Goal: Task Accomplishment & Management: Use online tool/utility

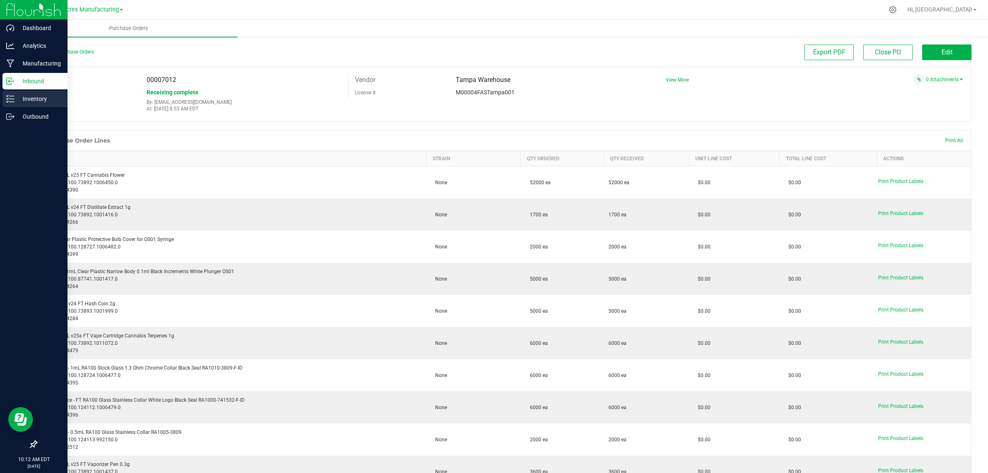
click at [48, 100] on p "Inventory" at bounding box center [38, 99] width 49 height 10
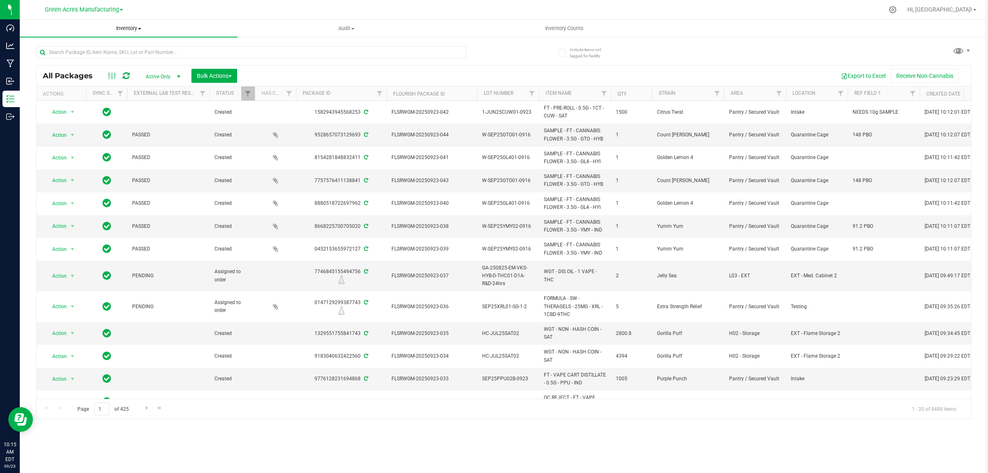
click at [124, 30] on span "Inventory" at bounding box center [129, 28] width 218 height 7
click at [62, 61] on span "All inventory" at bounding box center [48, 59] width 56 height 7
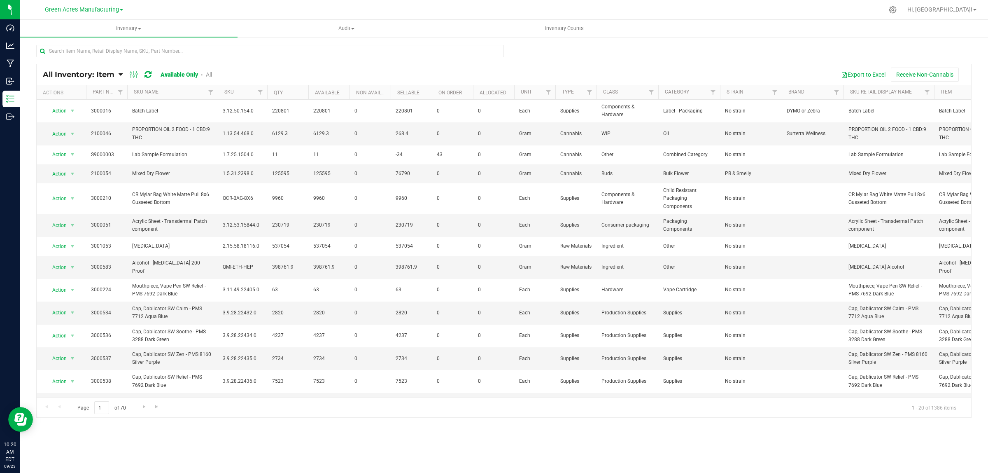
click at [92, 77] on span "All Inventory: Item" at bounding box center [79, 74] width 72 height 9
click at [72, 132] on span "Item by Location" at bounding box center [61, 135] width 45 height 7
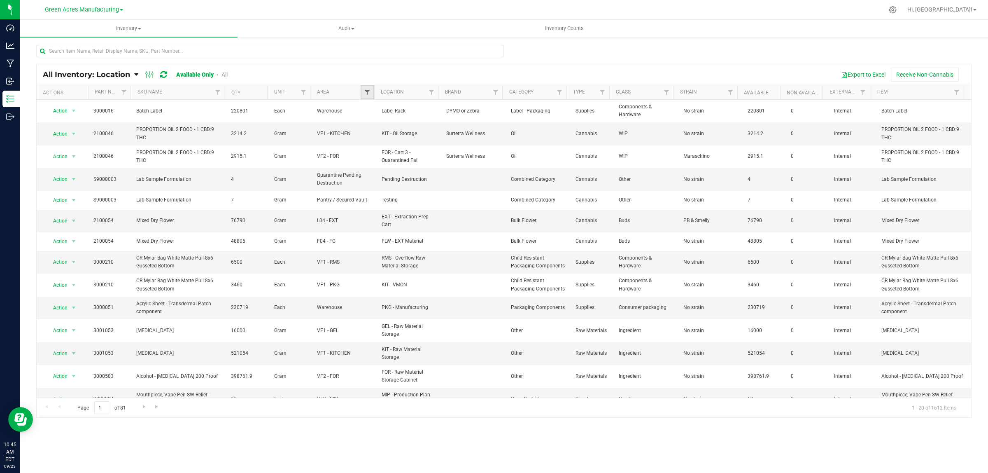
click at [371, 92] on span "Filter" at bounding box center [367, 92] width 7 height 7
click at [387, 128] on span "Select All" at bounding box center [388, 127] width 20 height 5
click at [374, 128] on input "Select All" at bounding box center [371, 127] width 5 height 5
checkbox input "true"
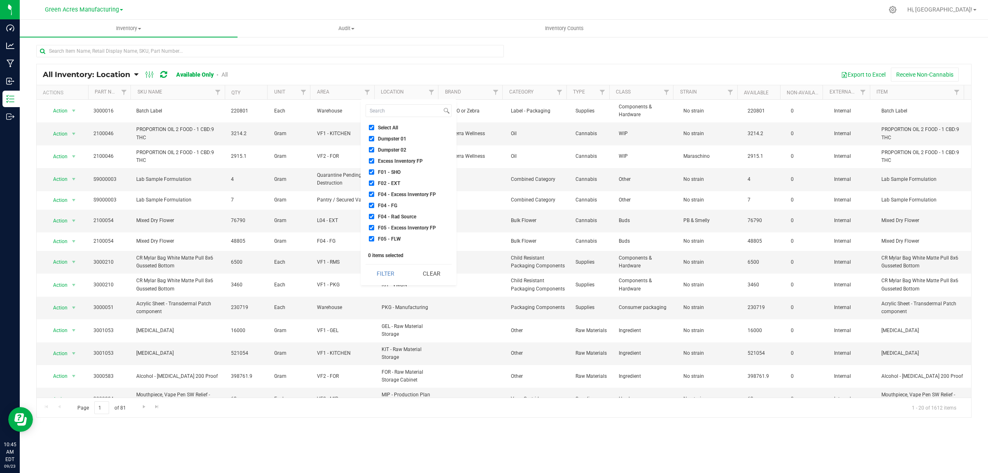
checkbox input "true"
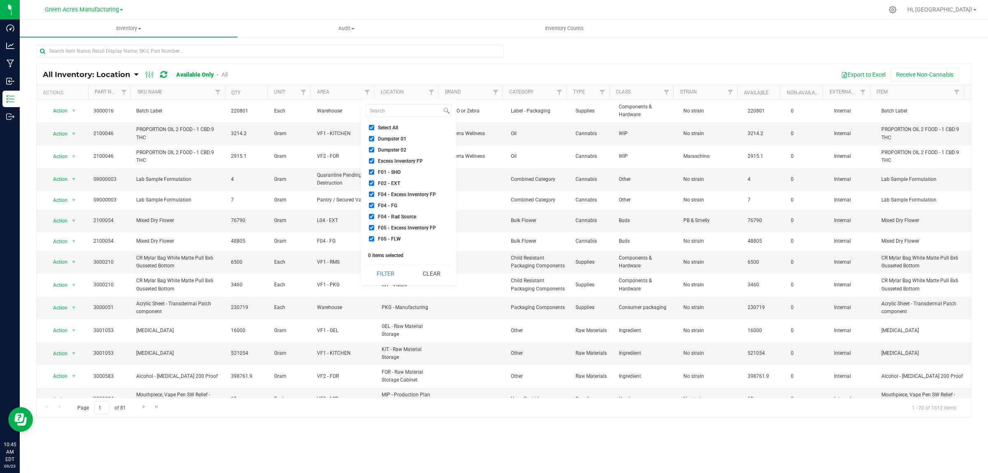
checkbox input "true"
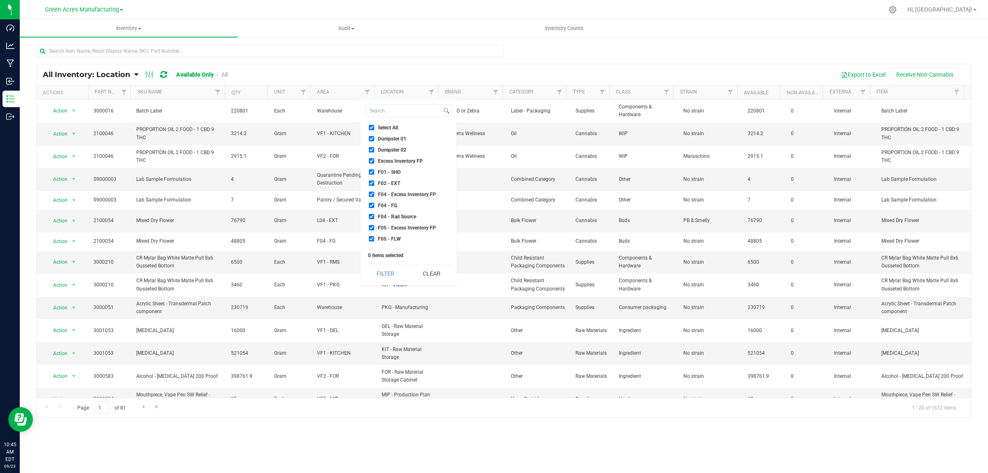
checkbox input "true"
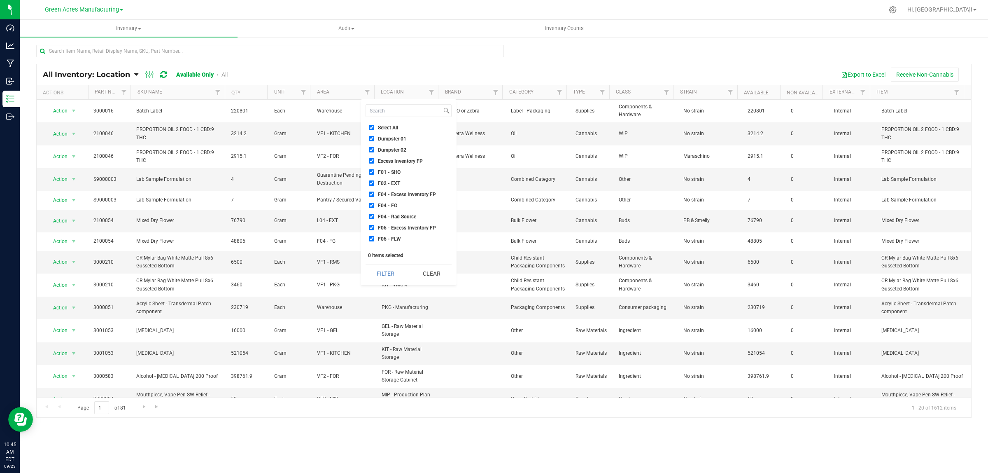
checkbox input "true"
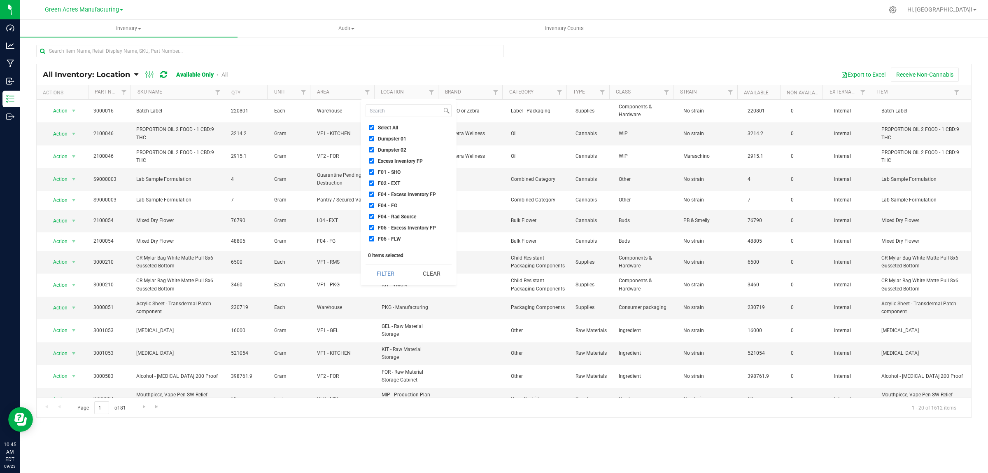
checkbox input "true"
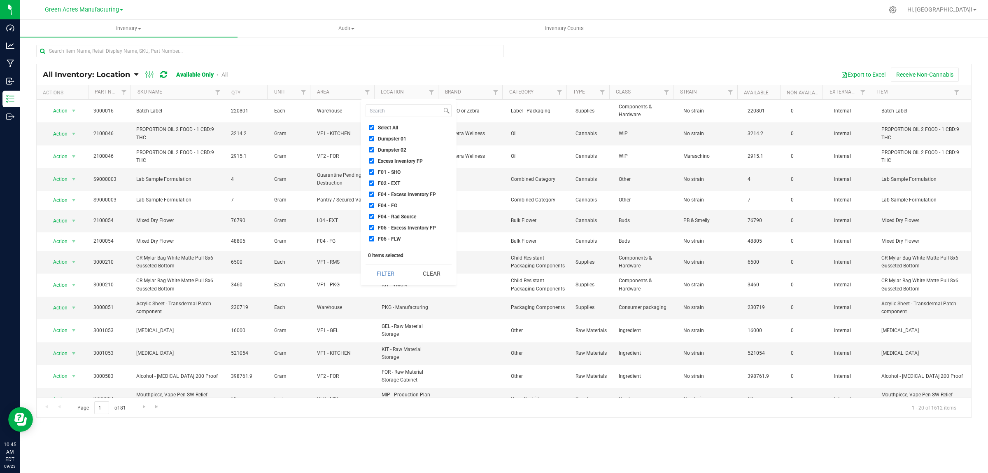
checkbox input "true"
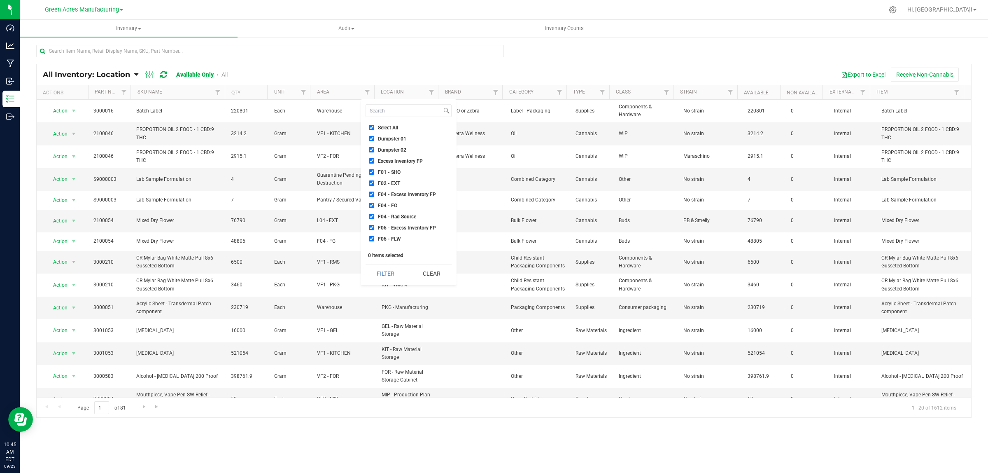
checkbox input "true"
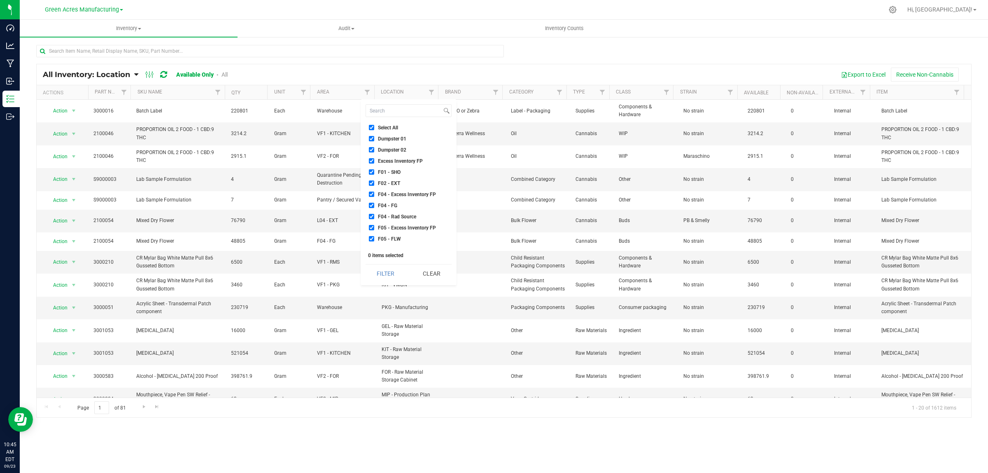
checkbox input "true"
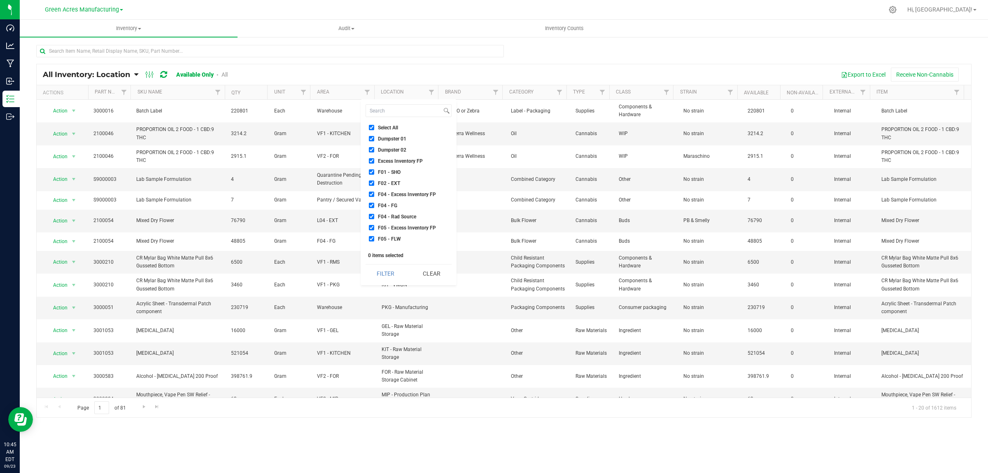
checkbox input "true"
click at [411, 198] on span "Failed Test Quarantine" at bounding box center [402, 198] width 49 height 5
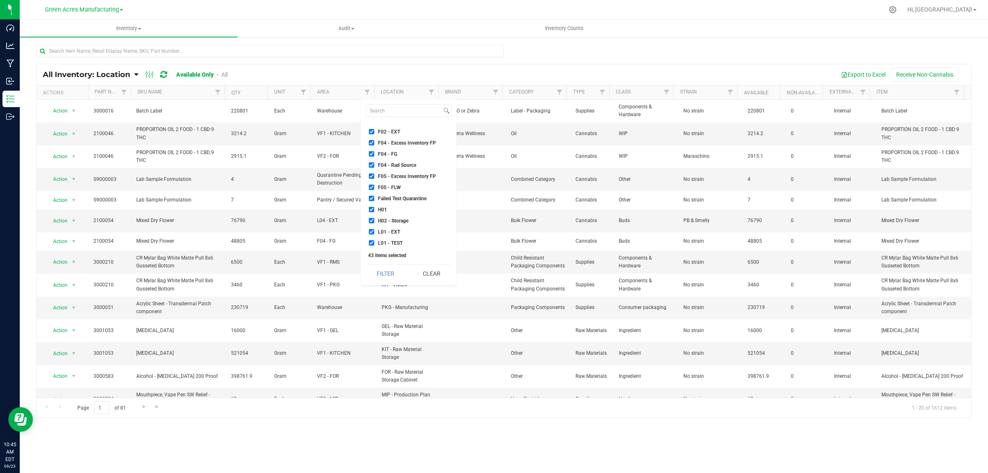
click at [374, 198] on input "Failed Test Quarantine" at bounding box center [371, 198] width 5 height 5
checkbox input "false"
click at [396, 187] on span "Quarantine" at bounding box center [390, 188] width 24 height 5
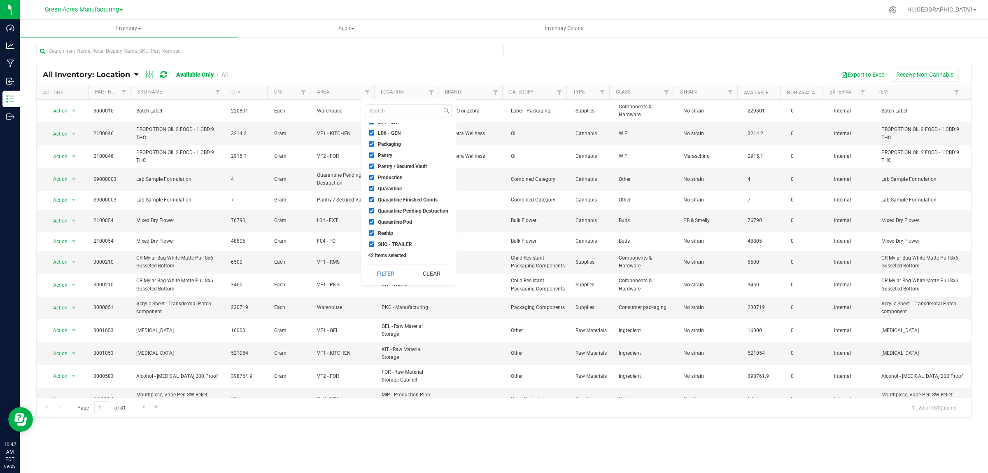
click at [374, 187] on input "Quarantine" at bounding box center [371, 188] width 5 height 5
checkbox input "false"
click at [397, 200] on span "Quarantine Finished Goods" at bounding box center [408, 199] width 60 height 5
click at [374, 200] on input "Quarantine Finished Goods" at bounding box center [371, 199] width 5 height 5
checkbox input "false"
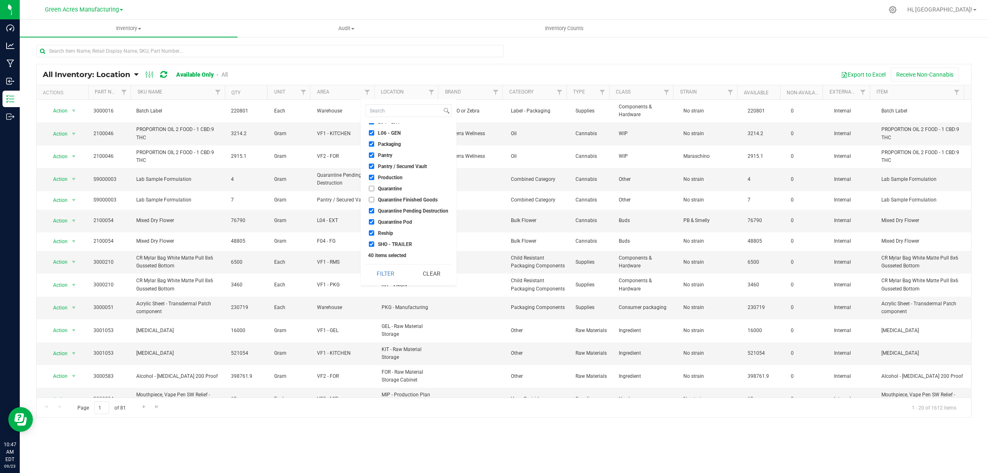
drag, startPoint x: 392, startPoint y: 210, endPoint x: 390, endPoint y: 216, distance: 6.1
click at [392, 211] on span "Quarantine Pending Destruction" at bounding box center [413, 210] width 70 height 5
click at [374, 211] on input "Quarantine Pending Destruction" at bounding box center [371, 210] width 5 height 5
checkbox input "false"
click at [390, 223] on span "Quarantine Pod" at bounding box center [395, 221] width 34 height 5
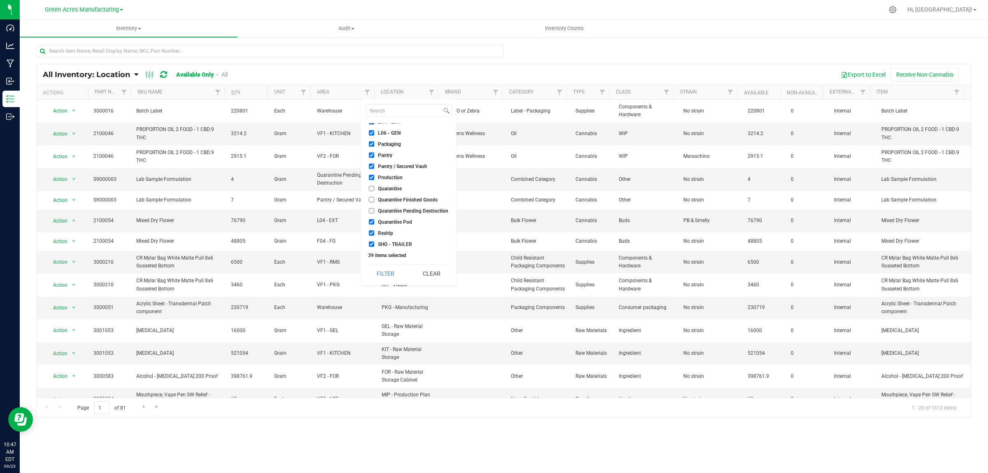
click at [374, 223] on input "Quarantine Pod" at bounding box center [371, 221] width 5 height 5
checkbox input "false"
click at [392, 277] on button "Filter" at bounding box center [386, 273] width 40 height 18
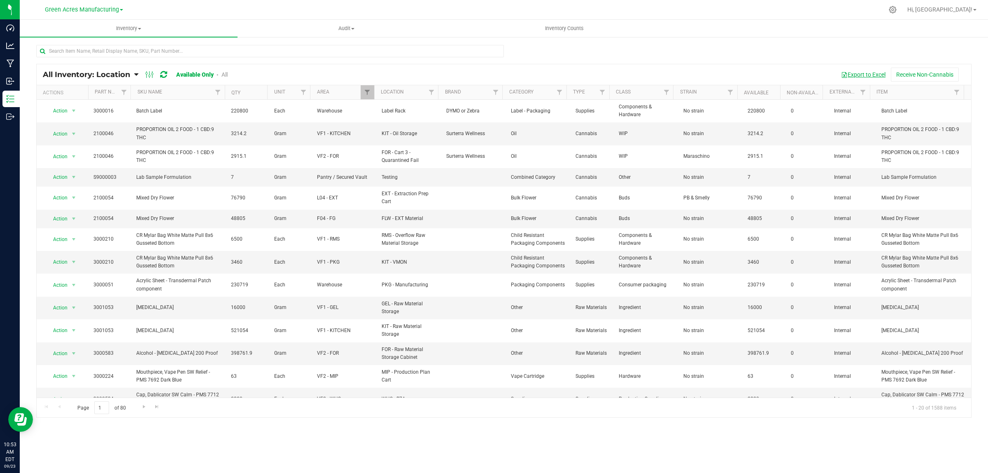
click at [863, 75] on button "Export to Excel" at bounding box center [863, 75] width 55 height 14
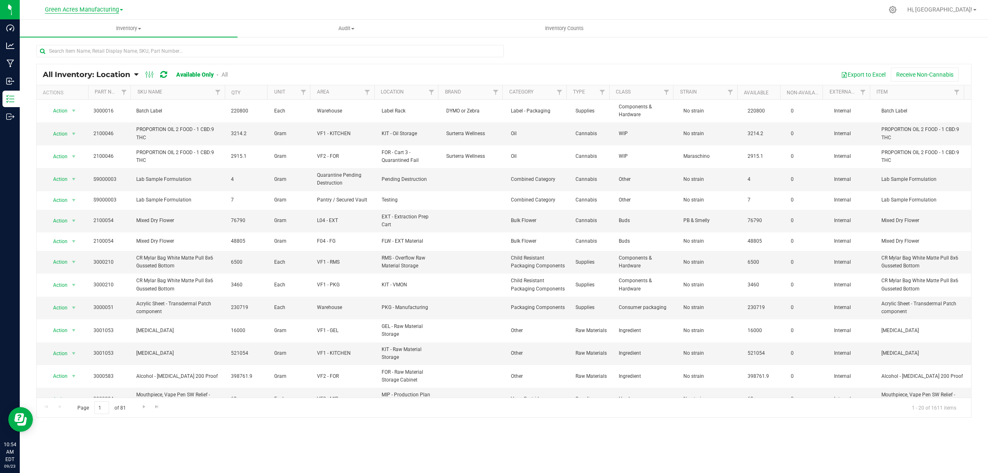
click at [94, 9] on span "Green Acres Manufacturing" at bounding box center [82, 9] width 74 height 7
click at [73, 53] on link "Tampa Warehouse" at bounding box center [84, 50] width 120 height 11
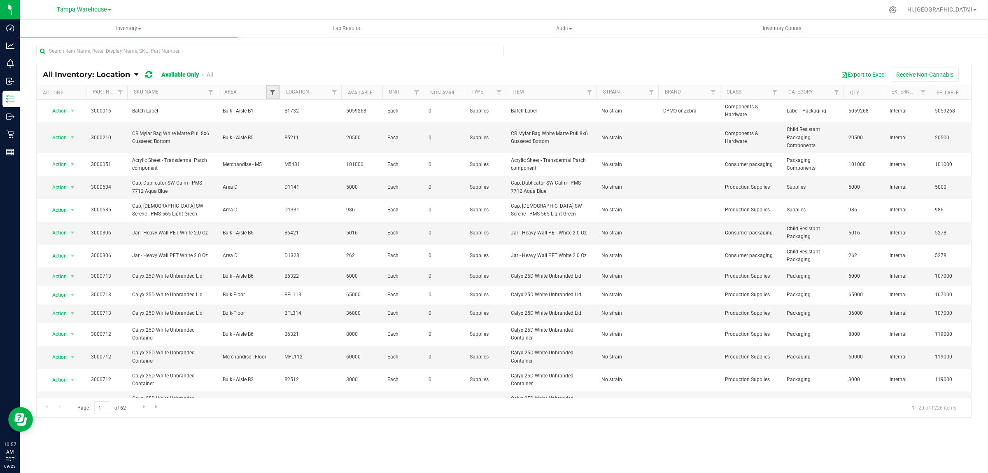
click at [275, 93] on span "Filter" at bounding box center [272, 92] width 7 height 7
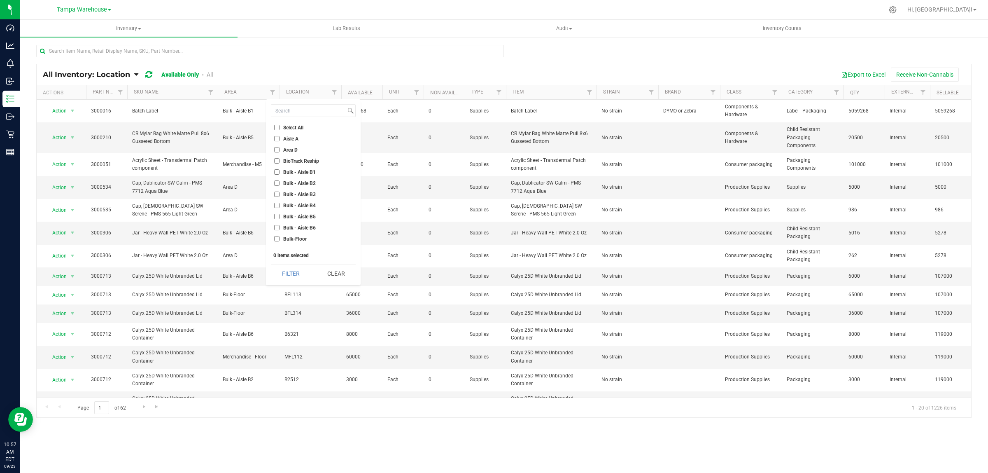
click at [294, 126] on span "Select All" at bounding box center [293, 127] width 20 height 5
click at [280, 126] on input "Select All" at bounding box center [276, 127] width 5 height 5
checkbox input "true"
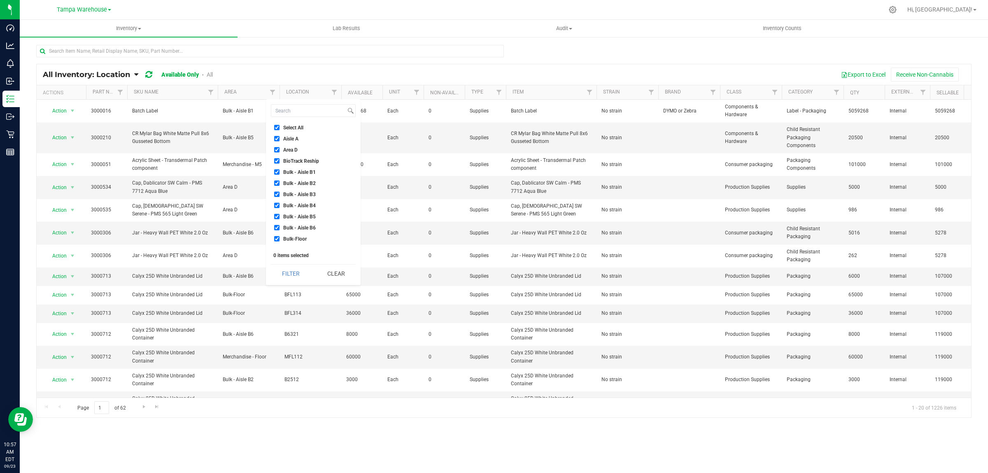
checkbox input "true"
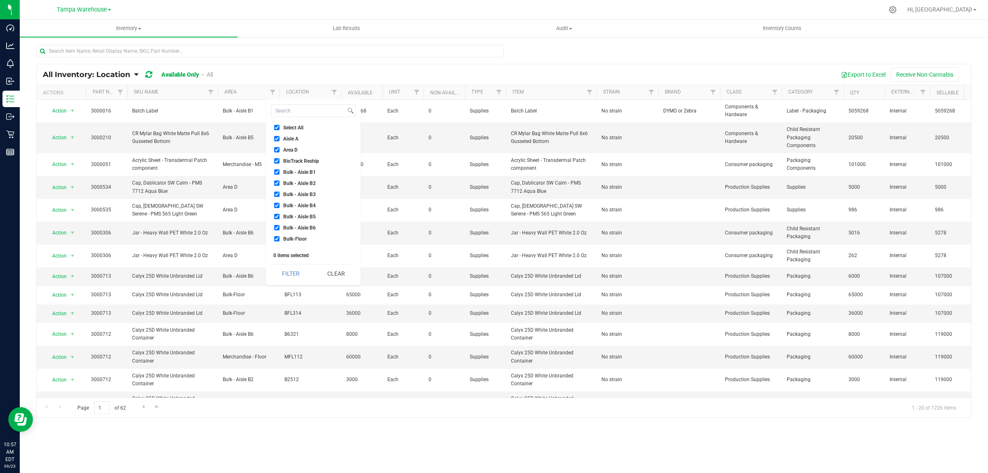
checkbox input "true"
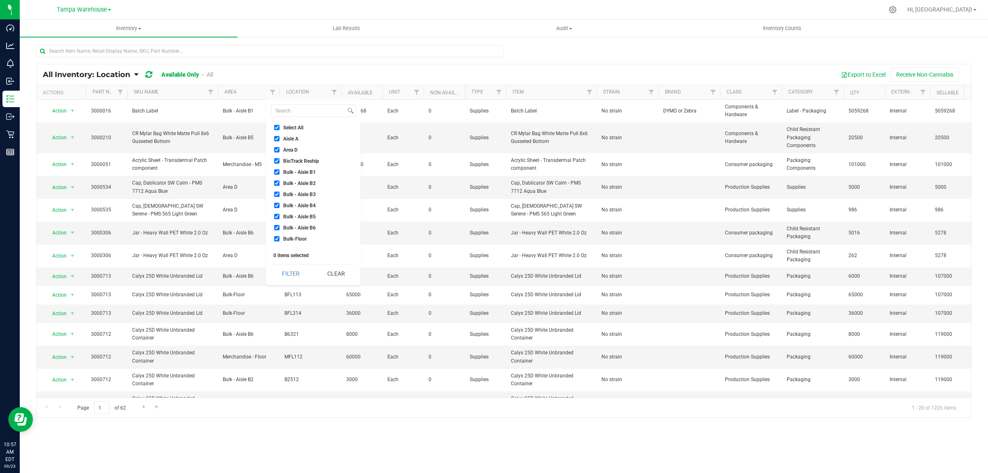
checkbox input "true"
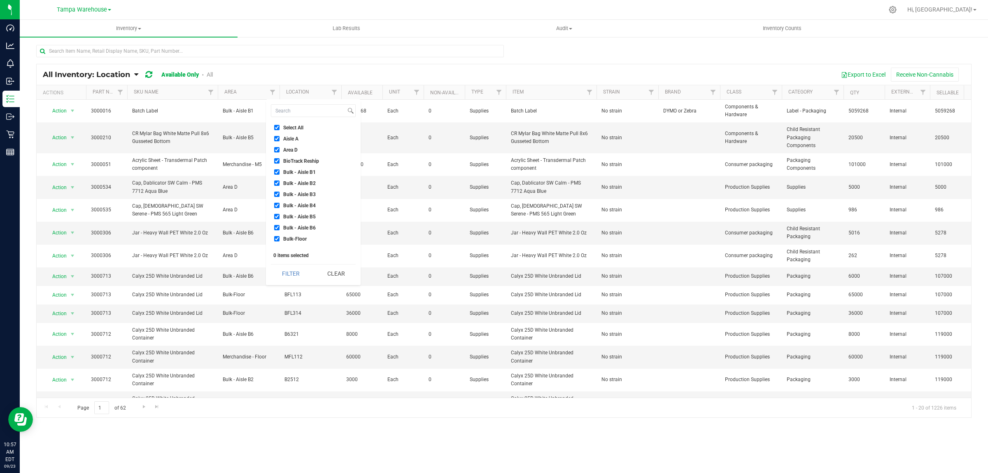
checkbox input "true"
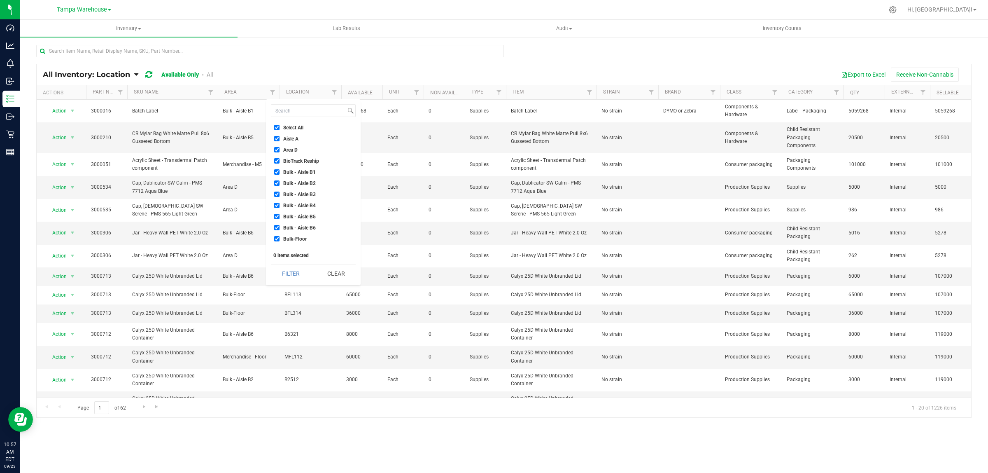
checkbox input "true"
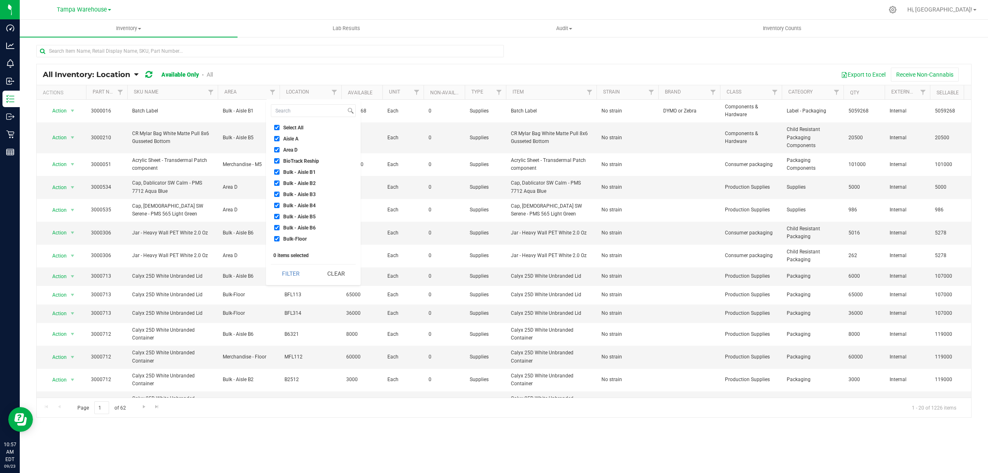
checkbox input "true"
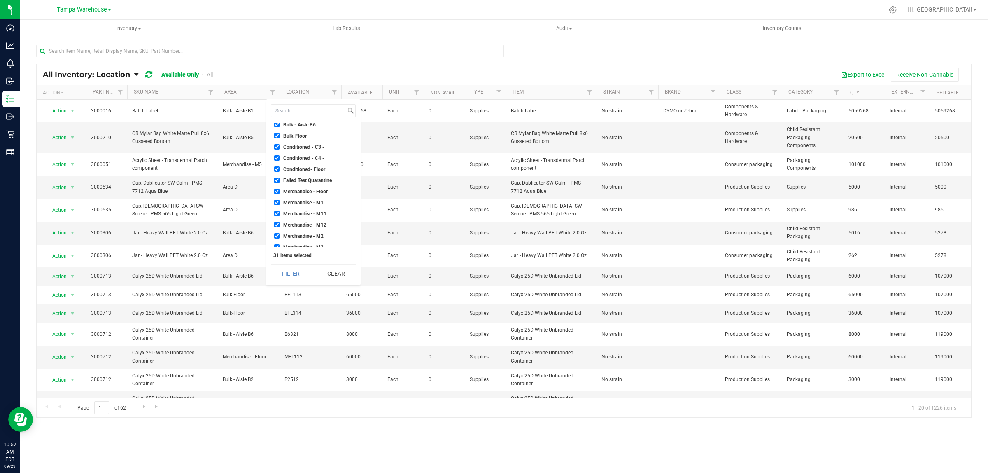
click at [306, 181] on span "Failed Test Quarantine" at bounding box center [307, 180] width 49 height 5
click at [280, 181] on input "Failed Test Quarantine" at bounding box center [276, 179] width 5 height 5
checkbox input "false"
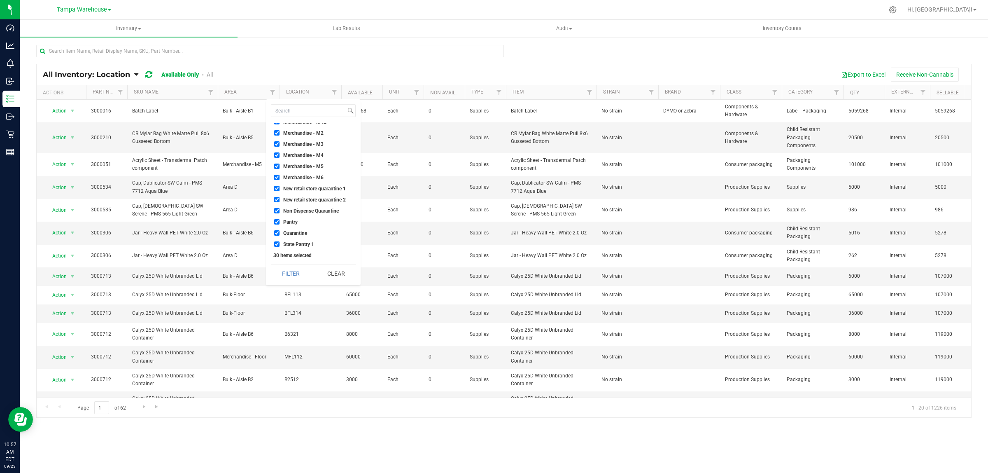
click at [305, 189] on span "New retail store quarantine 1" at bounding box center [314, 188] width 63 height 5
click at [280, 189] on input "New retail store quarantine 1" at bounding box center [276, 188] width 5 height 5
checkbox input "false"
click at [303, 199] on span "New retail store quarantine 2" at bounding box center [314, 199] width 63 height 5
click at [280, 199] on input "New retail store quarantine 2" at bounding box center [276, 199] width 5 height 5
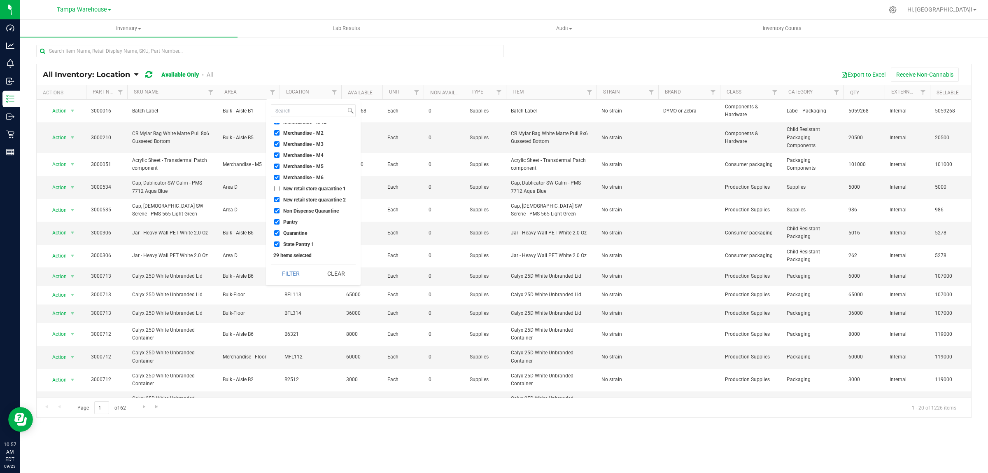
checkbox input "false"
click at [301, 209] on span "Non Dispense Quarantine" at bounding box center [311, 210] width 56 height 5
click at [280, 209] on input "Non Dispense Quarantine" at bounding box center [276, 210] width 5 height 5
checkbox input "false"
click at [296, 227] on ul "Select All Aisle A Area D BioTrack Reship Bulk - Aisle B1 Bulk - Aisle B2 Bulk …" at bounding box center [313, 185] width 85 height 124
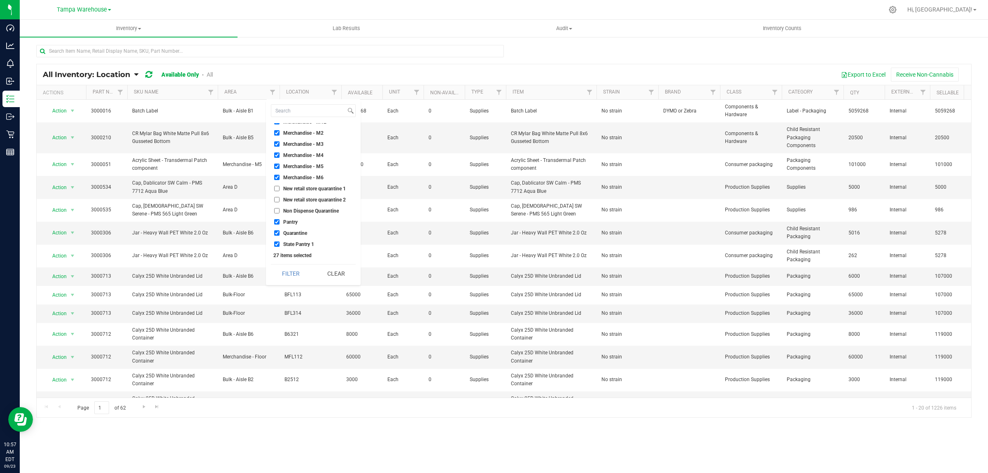
click at [297, 233] on span "Quarantine" at bounding box center [295, 233] width 24 height 5
click at [280, 233] on input "Quarantine" at bounding box center [276, 232] width 5 height 5
checkbox input "false"
click at [297, 281] on button "Filter" at bounding box center [291, 273] width 40 height 18
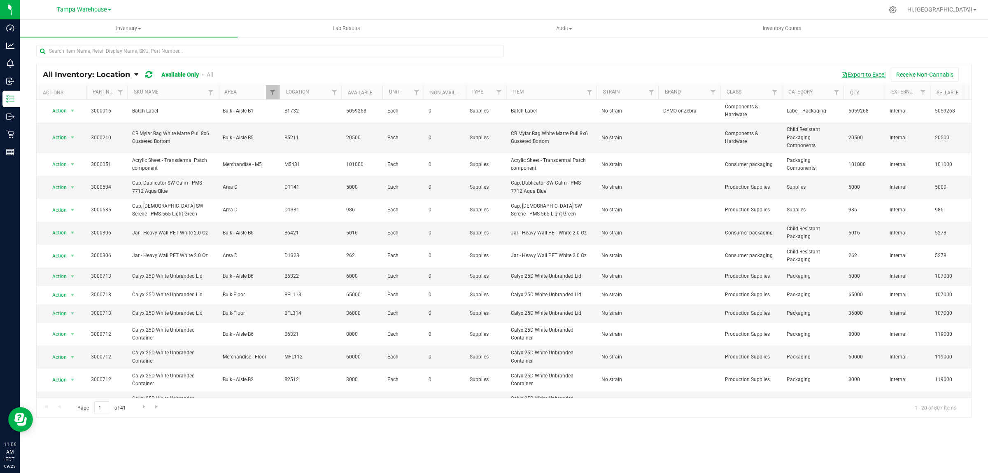
click at [864, 74] on button "Export to Excel" at bounding box center [863, 75] width 55 height 14
